Goal: Task Accomplishment & Management: Complete application form

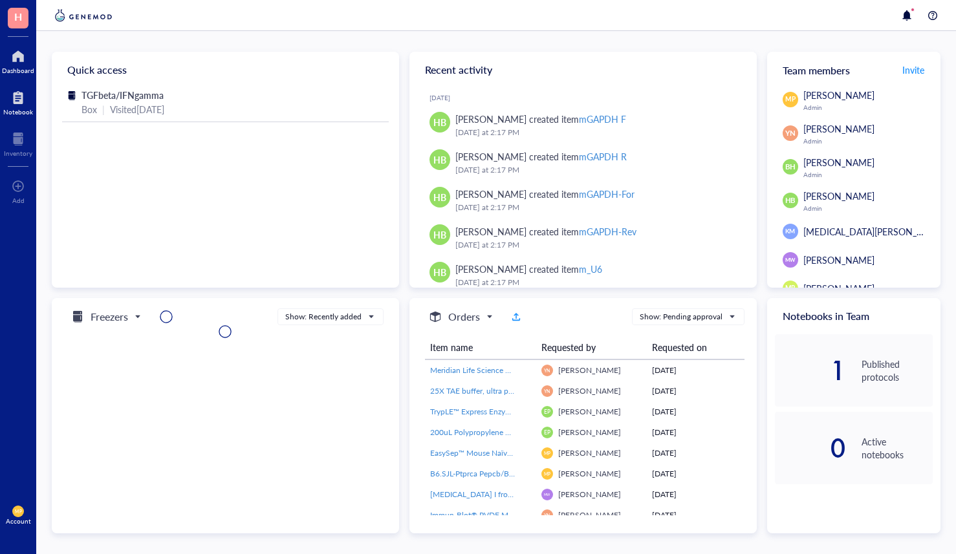
click at [20, 102] on div at bounding box center [18, 97] width 30 height 21
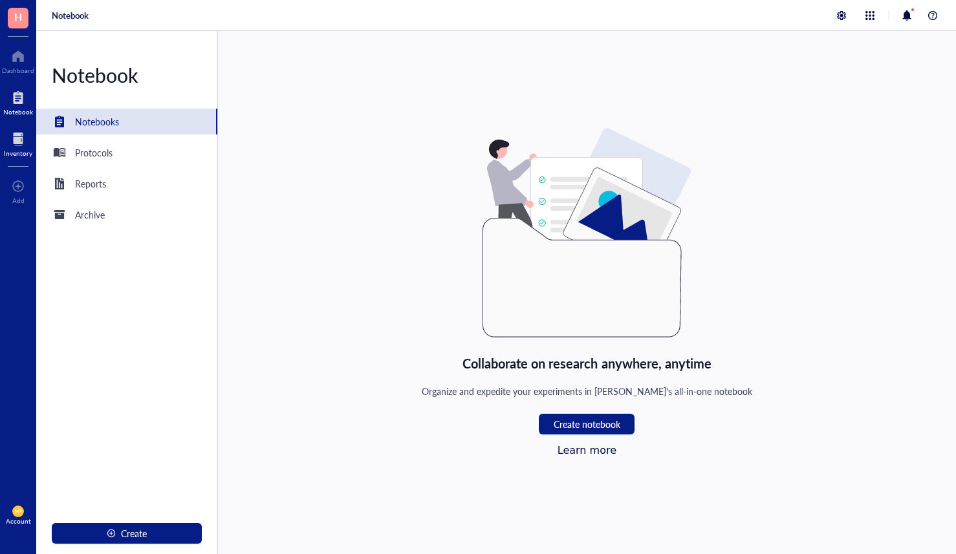
click at [18, 154] on div "Inventory" at bounding box center [18, 153] width 28 height 8
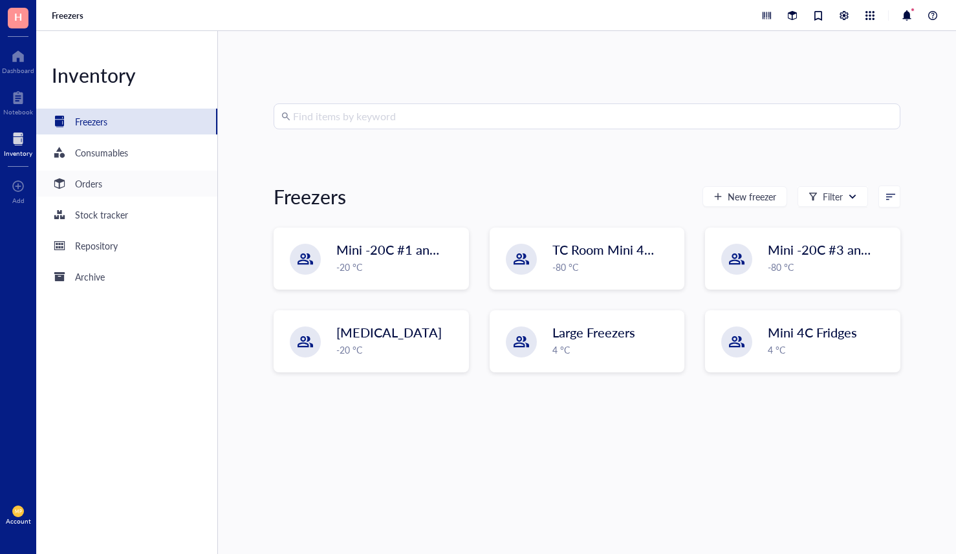
click at [97, 188] on div "Orders" at bounding box center [88, 184] width 27 height 14
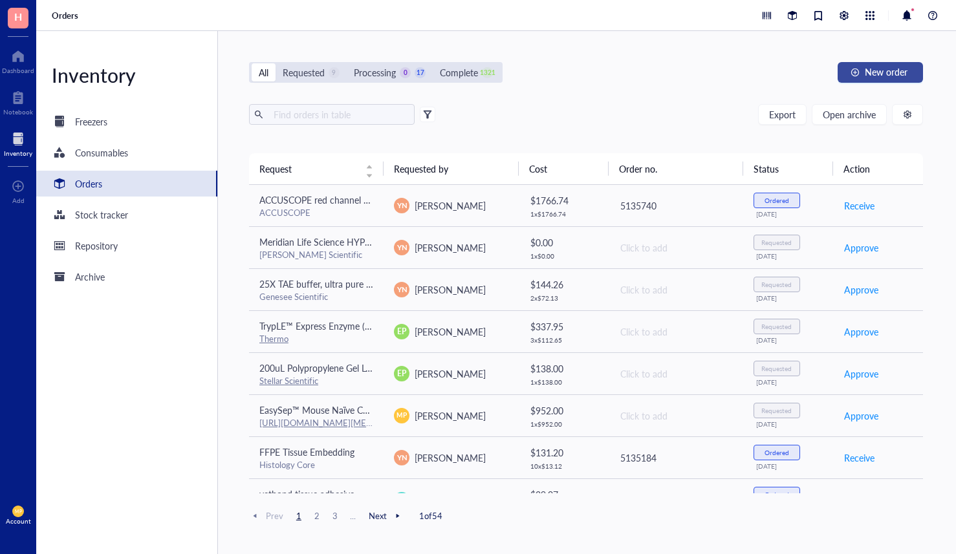
click at [869, 69] on span "New order" at bounding box center [886, 72] width 43 height 10
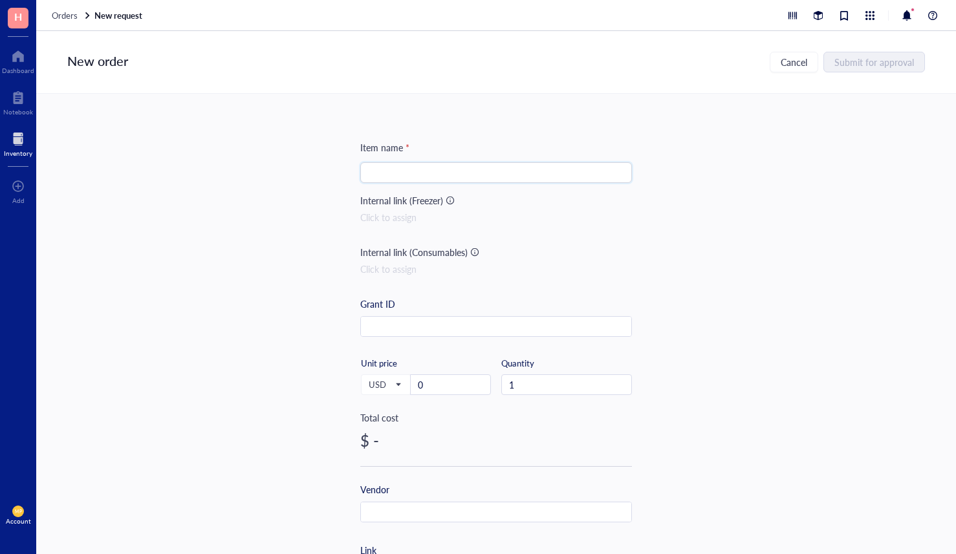
click at [413, 171] on input "search" at bounding box center [496, 172] width 256 height 19
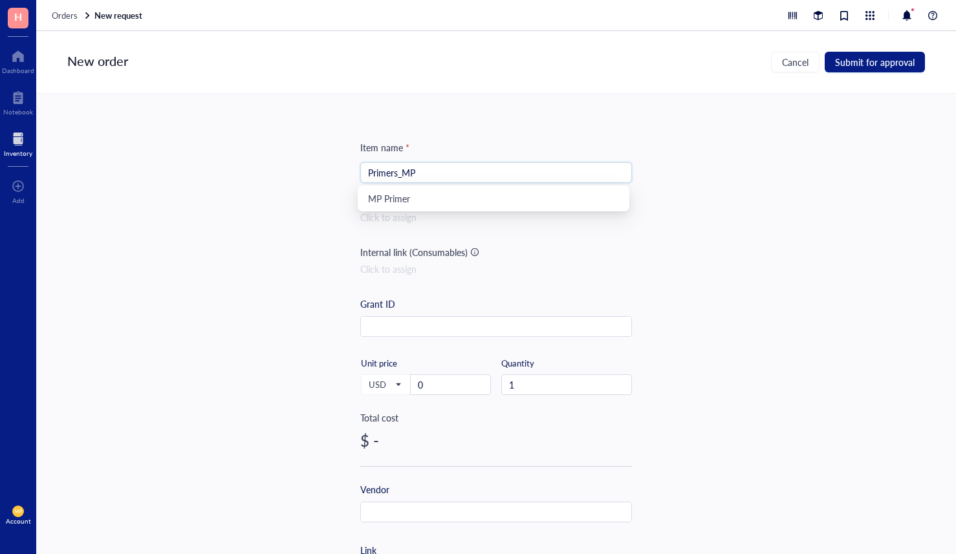
type input "Primers_MP"
click at [740, 257] on div "Item name * Primers_MP Internal link (Freezer) Click to assign Internal link (C…" at bounding box center [496, 324] width 920 height 460
click at [874, 67] on span "Submit for approval" at bounding box center [875, 62] width 80 height 10
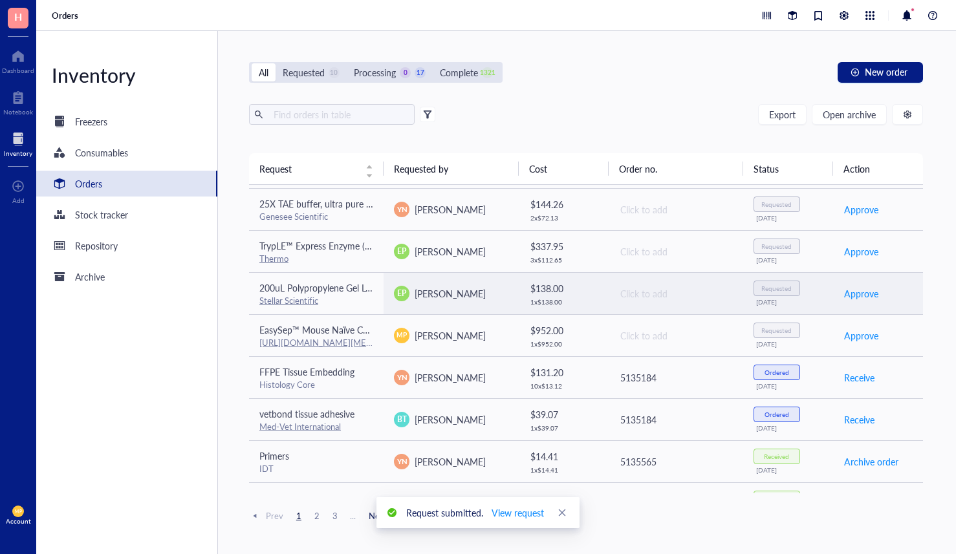
scroll to position [116, 0]
